Goal: Navigation & Orientation: Find specific page/section

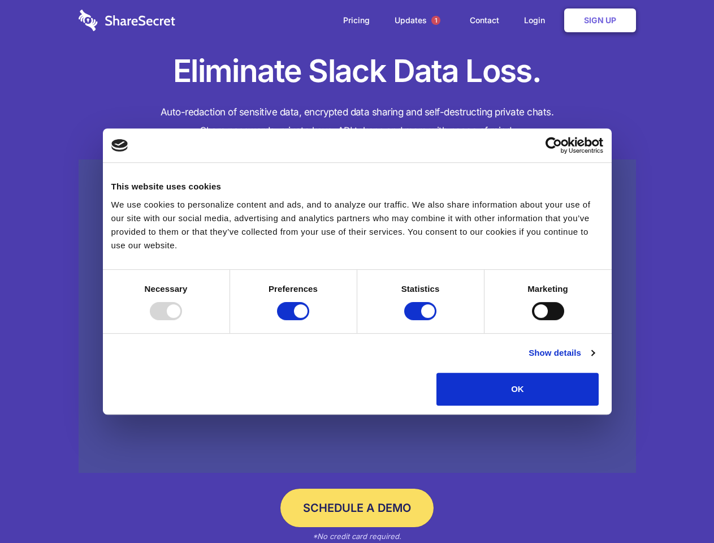
click at [182, 320] on div at bounding box center [166, 311] width 32 height 18
click at [309, 320] on input "Preferences" at bounding box center [293, 311] width 32 height 18
click at [422, 320] on input "Statistics" at bounding box center [420, 311] width 32 height 18
click at [532, 320] on input "Marketing" at bounding box center [548, 311] width 32 height 18
click at [594, 359] on link "Show details" at bounding box center [561, 353] width 66 height 14
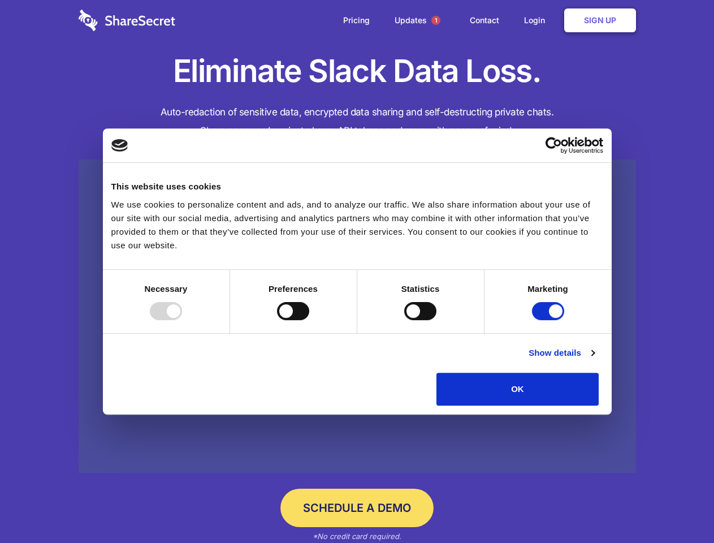
click at [624, 409] on link at bounding box center [357, 316] width 557 height 314
click at [435, 20] on span "1" at bounding box center [435, 20] width 9 height 9
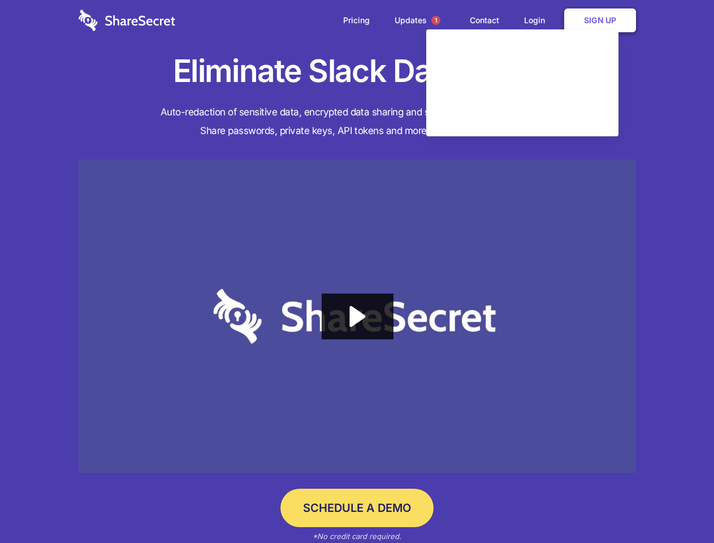
checkbox input "false"
checkbox input "true"
